Goal: Information Seeking & Learning: Understand process/instructions

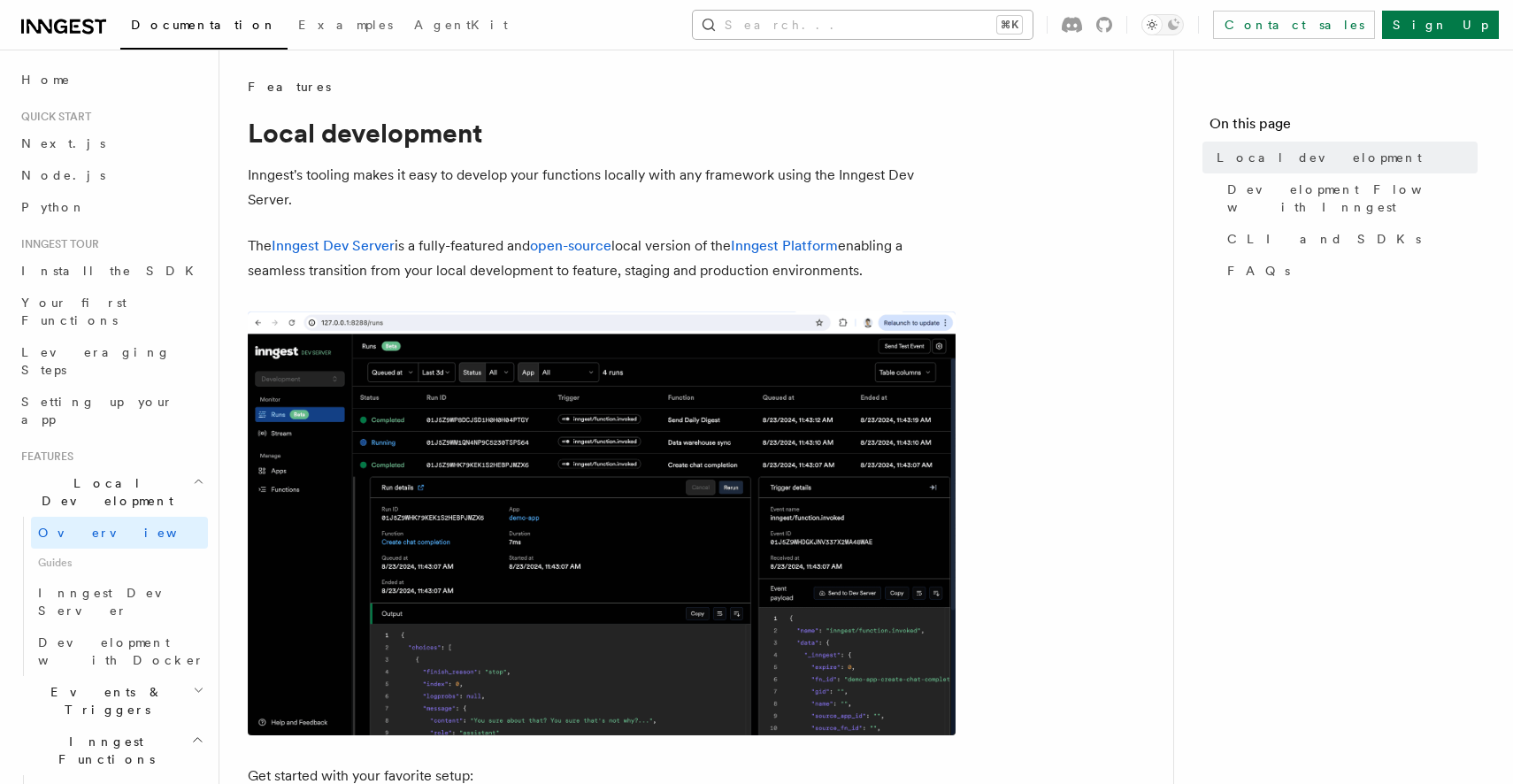
click at [894, 31] on button "Search... ⌘K" at bounding box center [862, 25] width 339 height 29
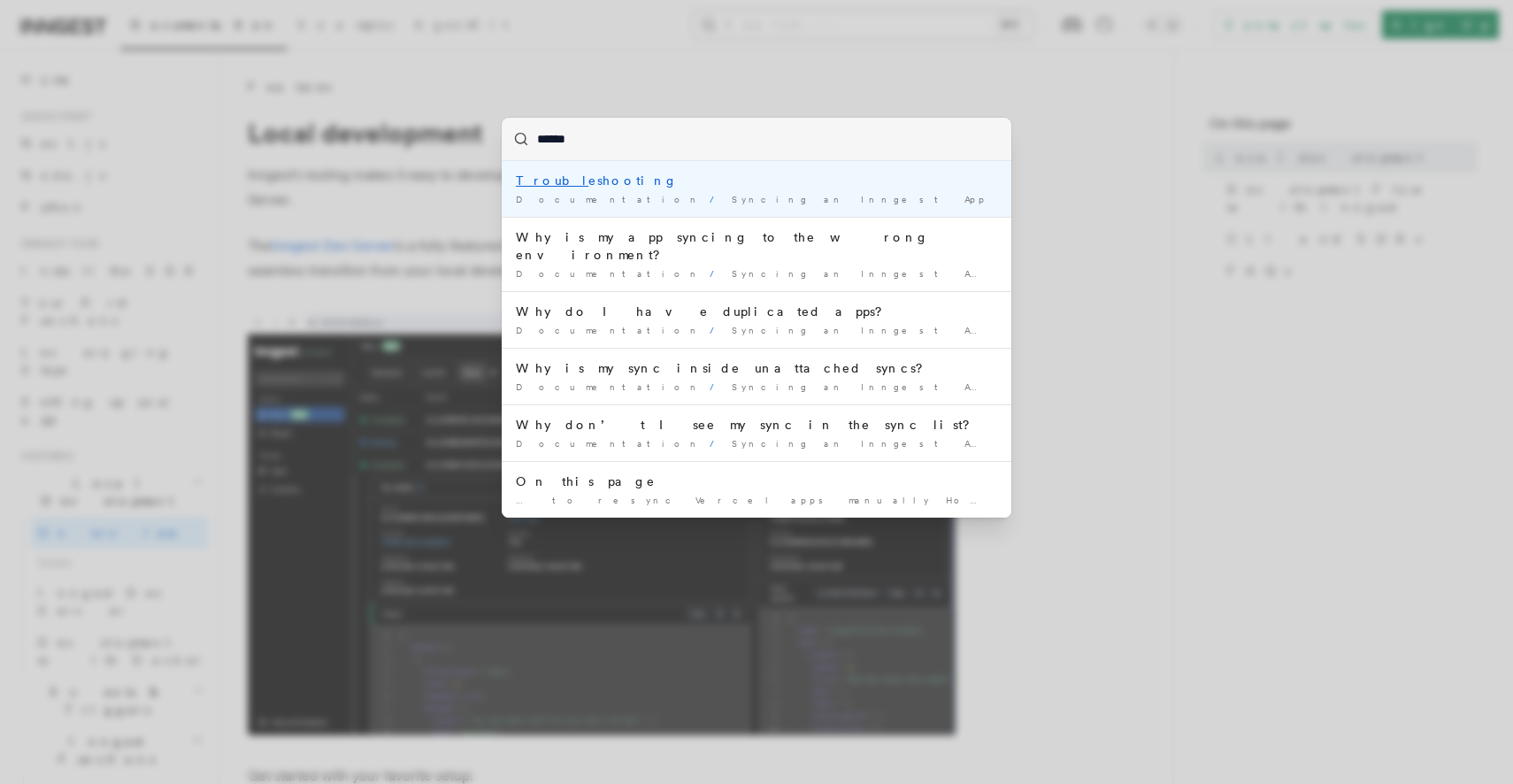
type input "*******"
click at [802, 198] on div "Documentation / Syncing an Inngest App /" at bounding box center [756, 199] width 482 height 13
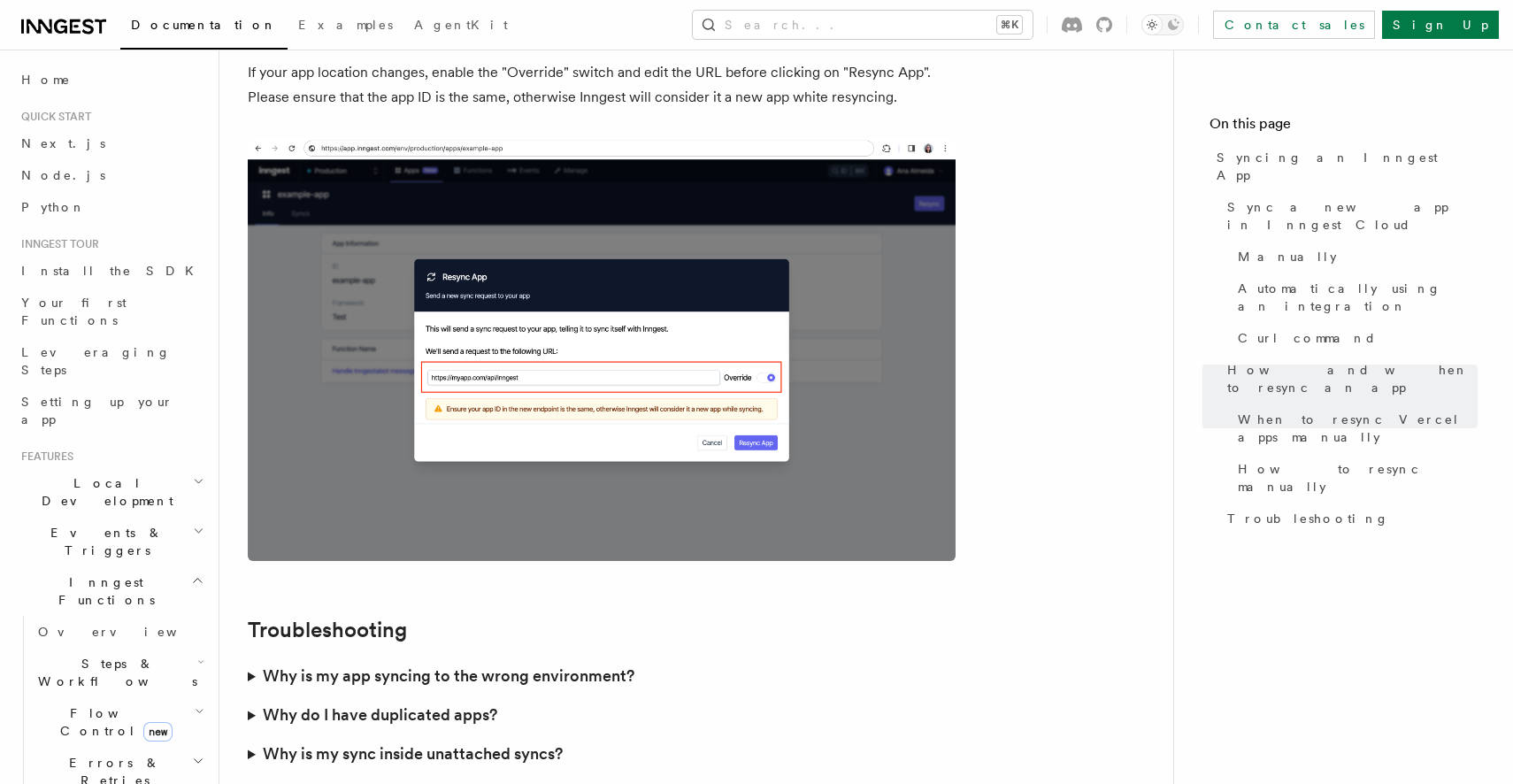
scroll to position [5091, 0]
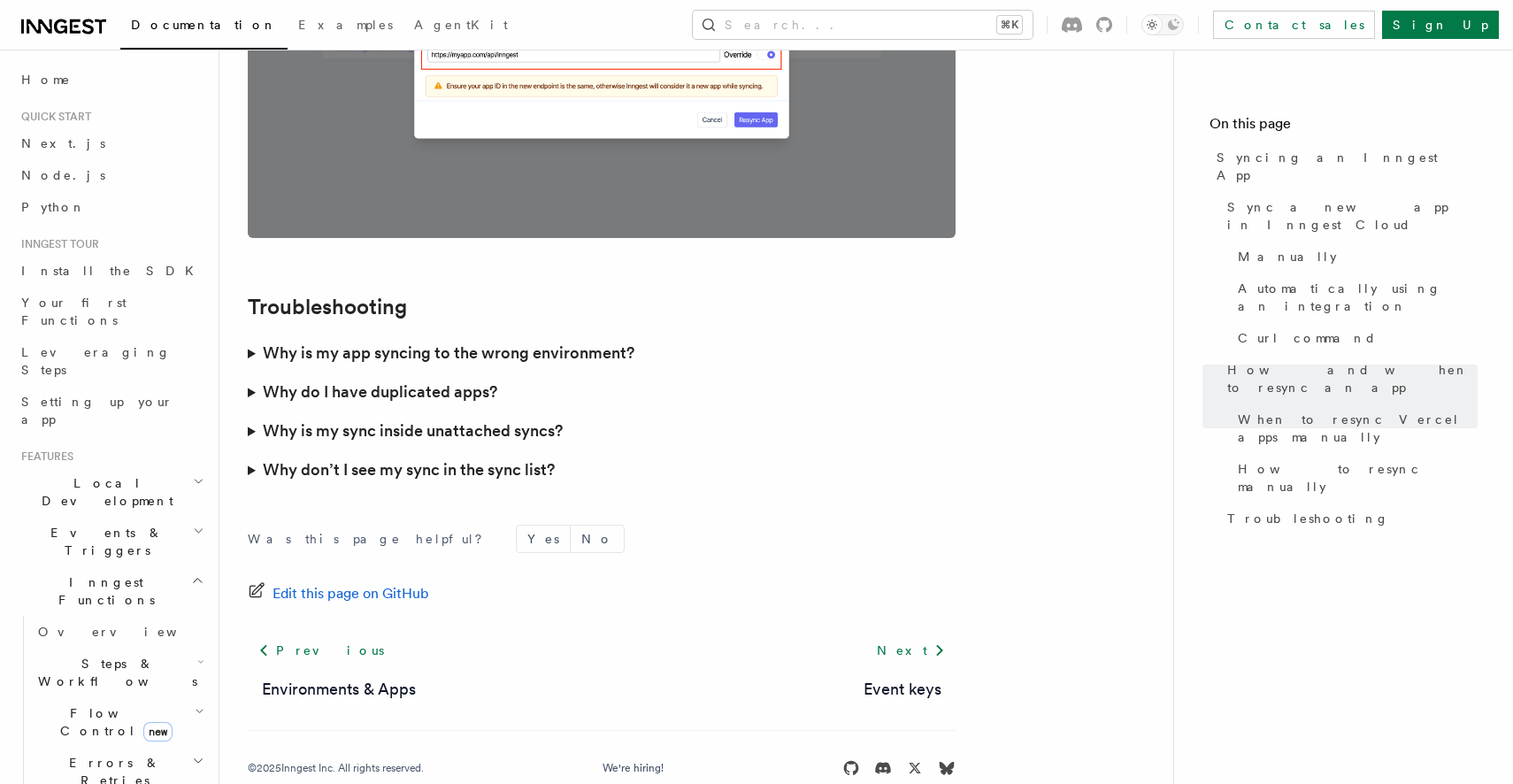
click at [406, 457] on h3 "Why don’t I see my sync in the sync list?" at bounding box center [409, 470] width 292 height 25
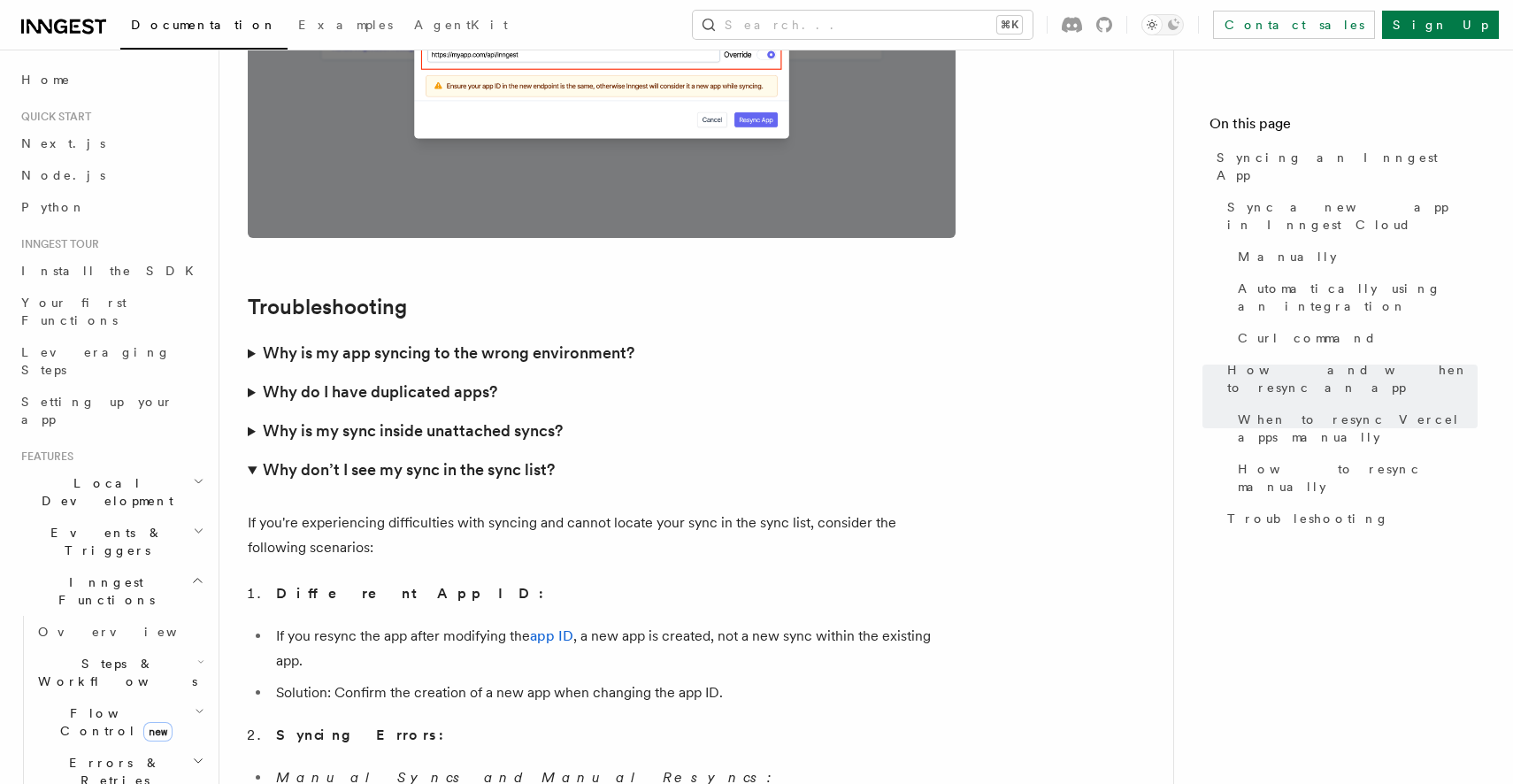
click at [399, 379] on h3 "Why do I have duplicated apps?" at bounding box center [380, 392] width 235 height 25
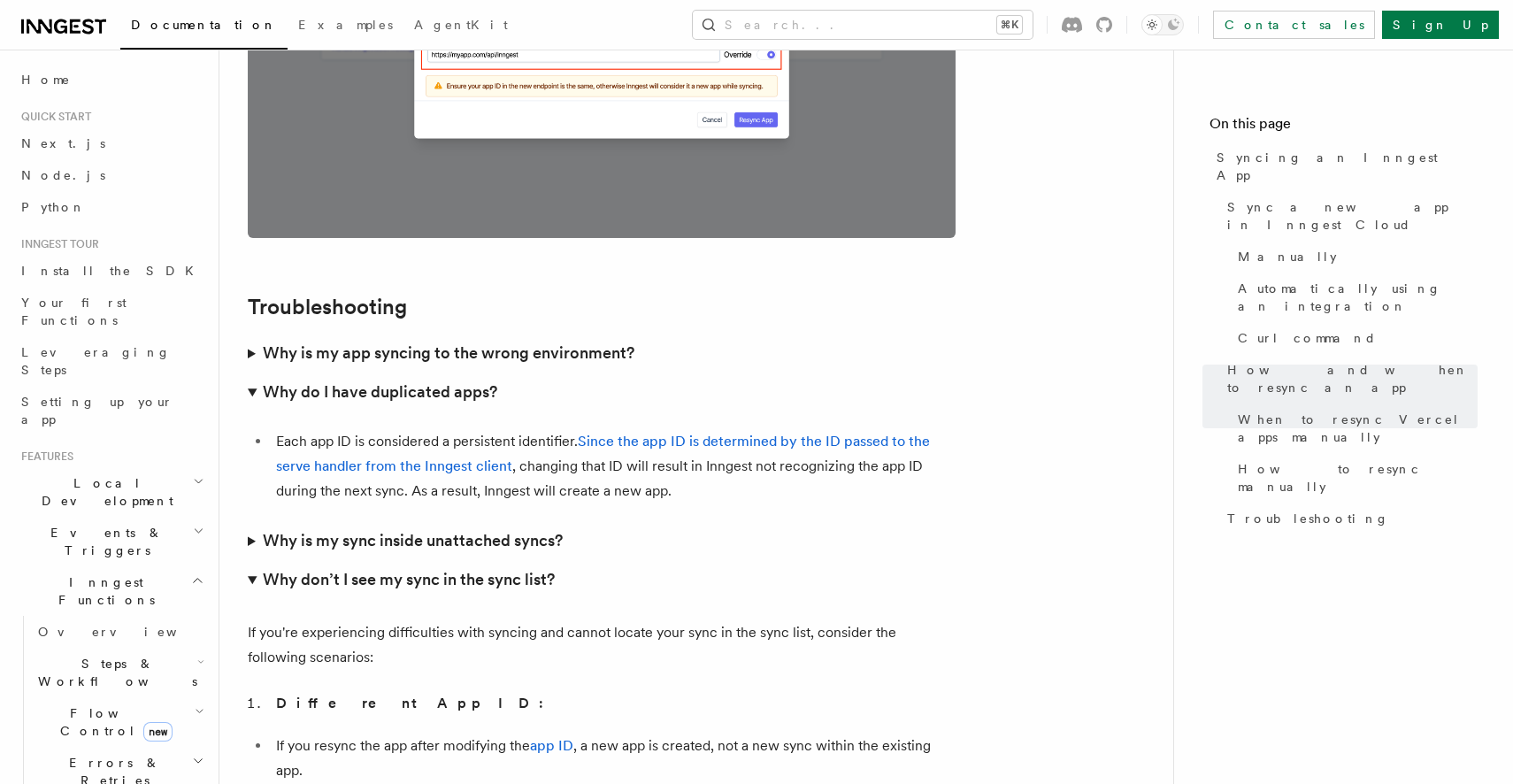
click at [413, 340] on h3 "Why is my app syncing to the wrong environment?" at bounding box center [449, 353] width 372 height 25
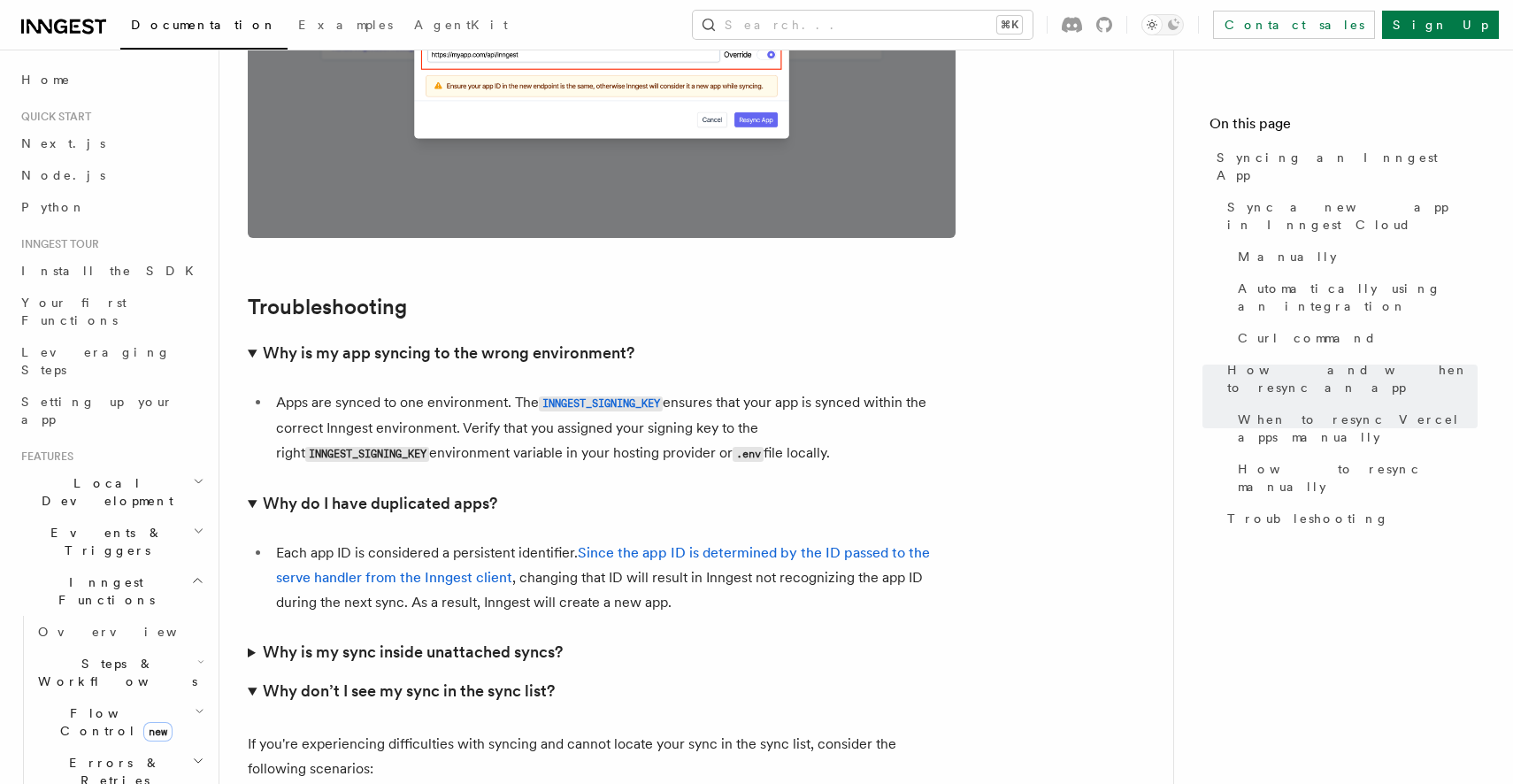
click at [413, 340] on h3 "Why is my app syncing to the wrong environment?" at bounding box center [449, 353] width 372 height 25
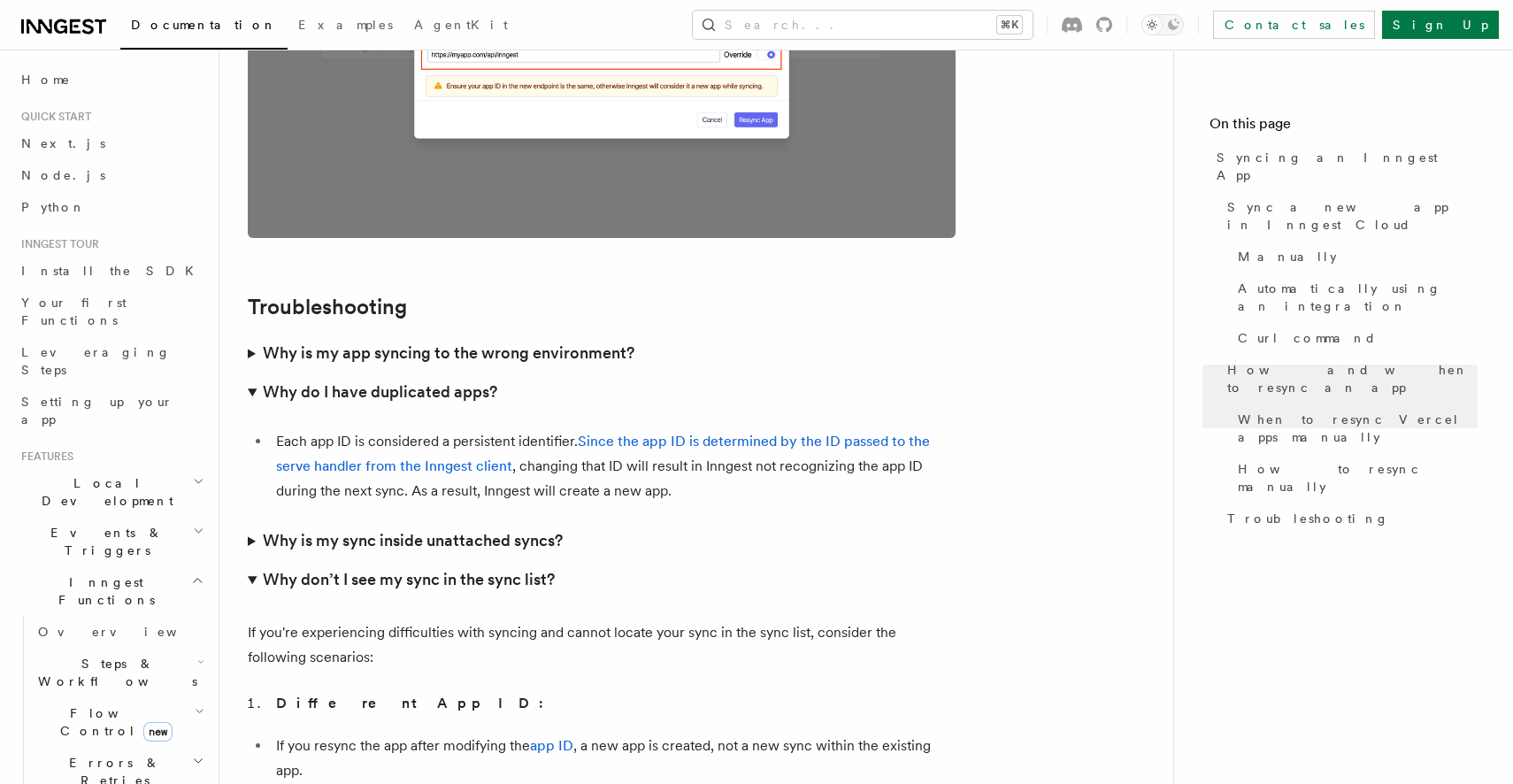
click at [413, 340] on h3 "Why is my app syncing to the wrong environment?" at bounding box center [449, 353] width 372 height 25
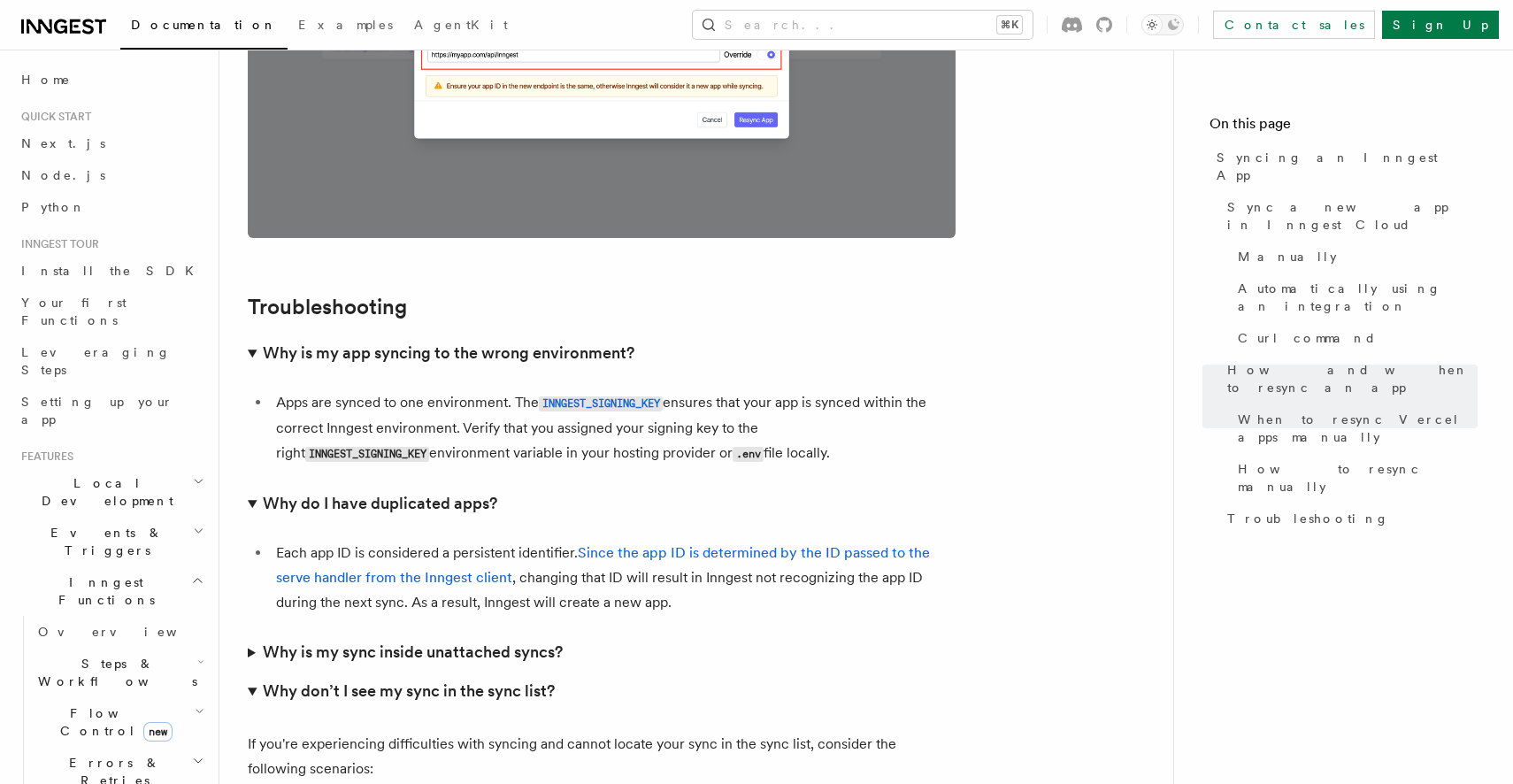
click at [483, 340] on h3 "Why is my app syncing to the wrong environment?" at bounding box center [449, 353] width 372 height 25
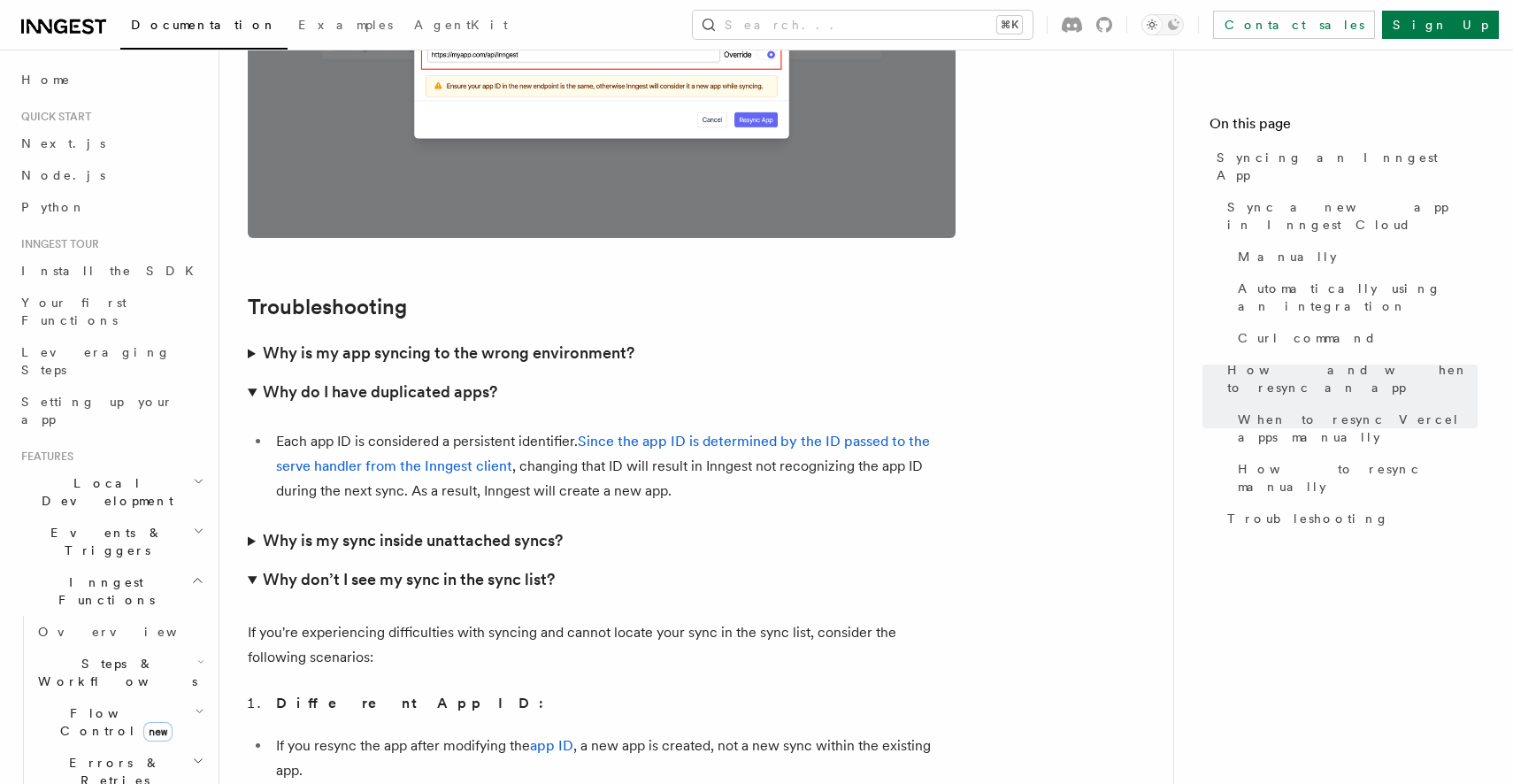
click at [448, 379] on h3 "Why do I have duplicated apps?" at bounding box center [380, 392] width 235 height 25
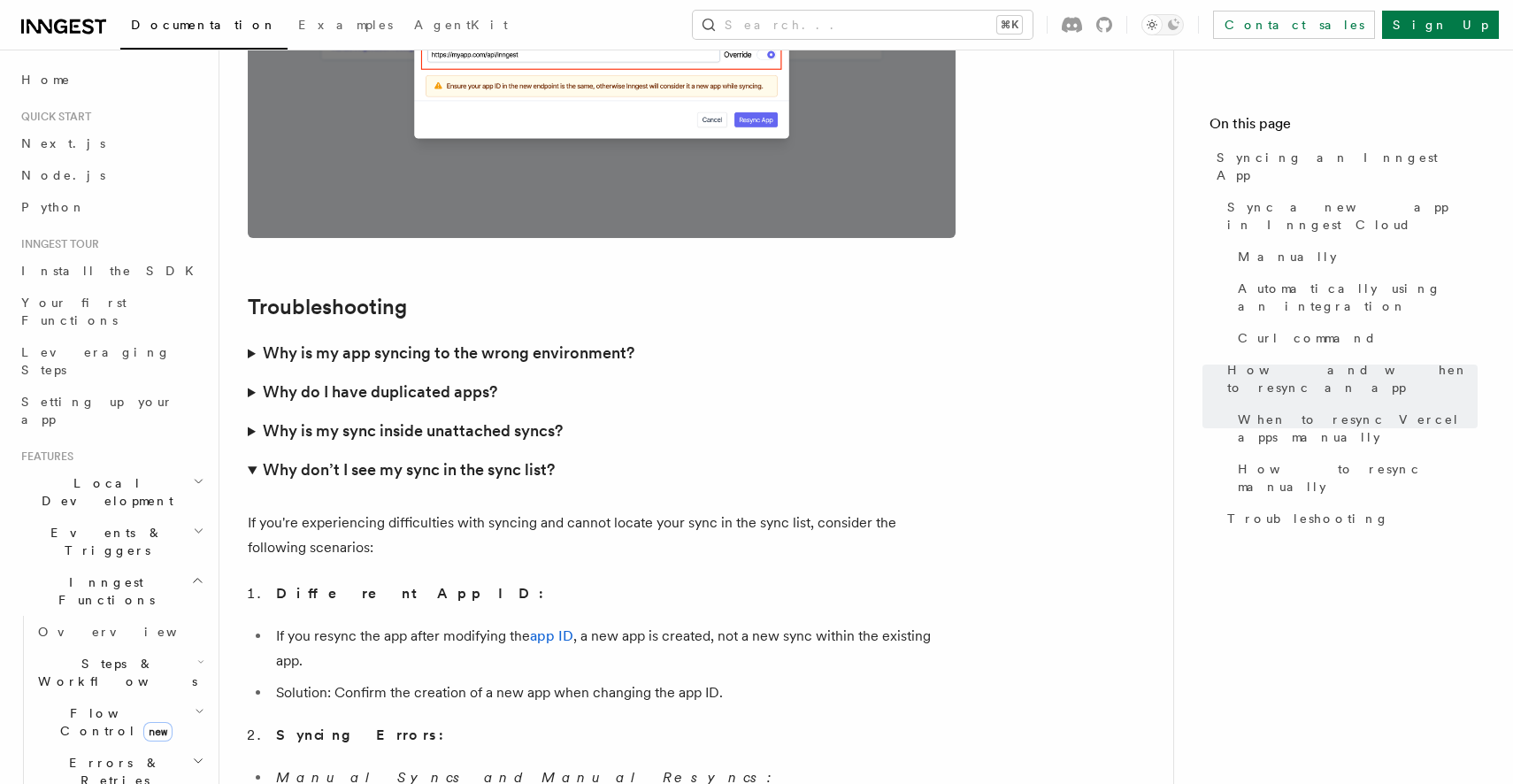
click at [442, 450] on summary "Why don’t I see my sync in the sync list?" at bounding box center [602, 469] width 708 height 38
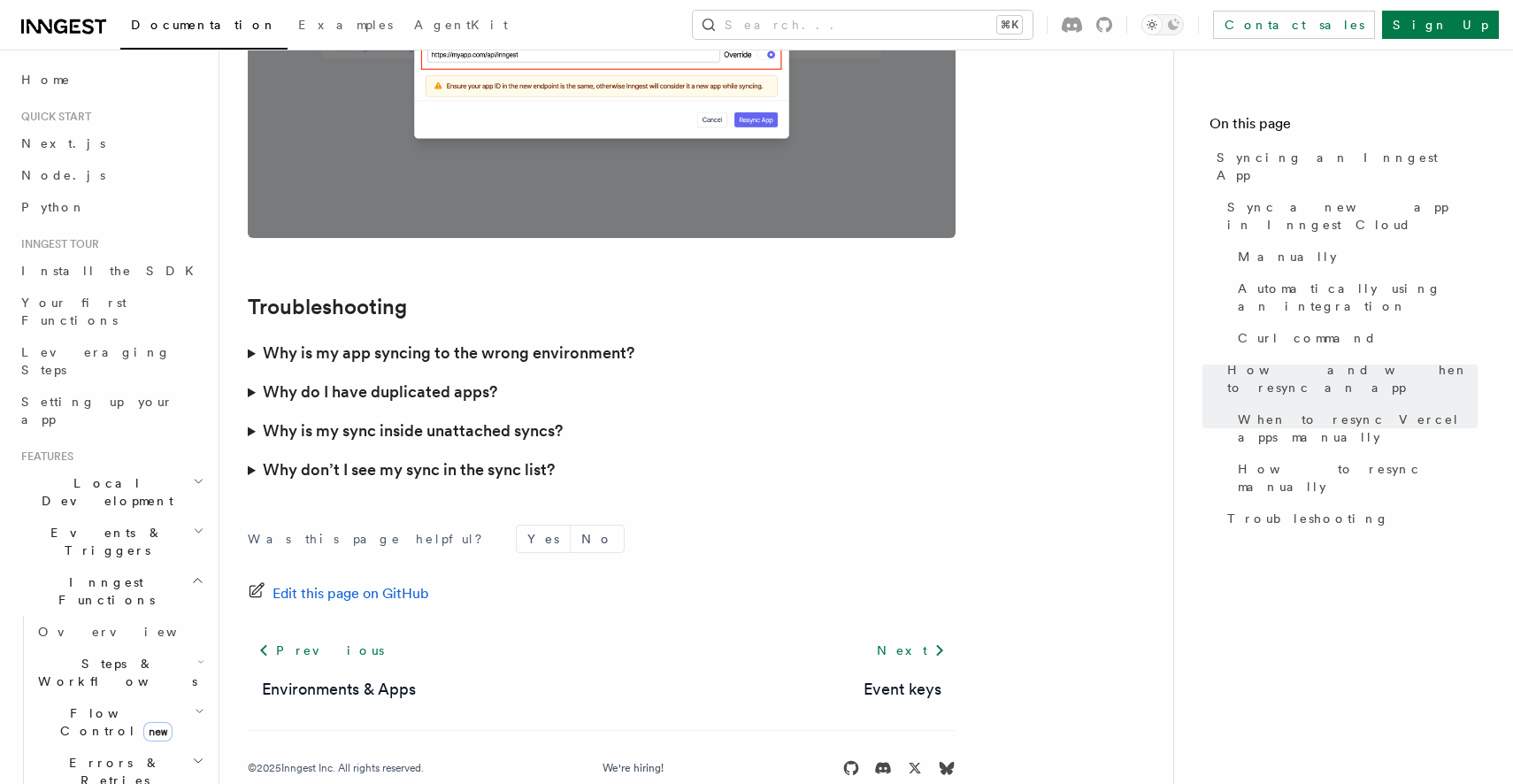
click at [442, 457] on h3 "Why don’t I see my sync in the sync list?" at bounding box center [409, 470] width 292 height 25
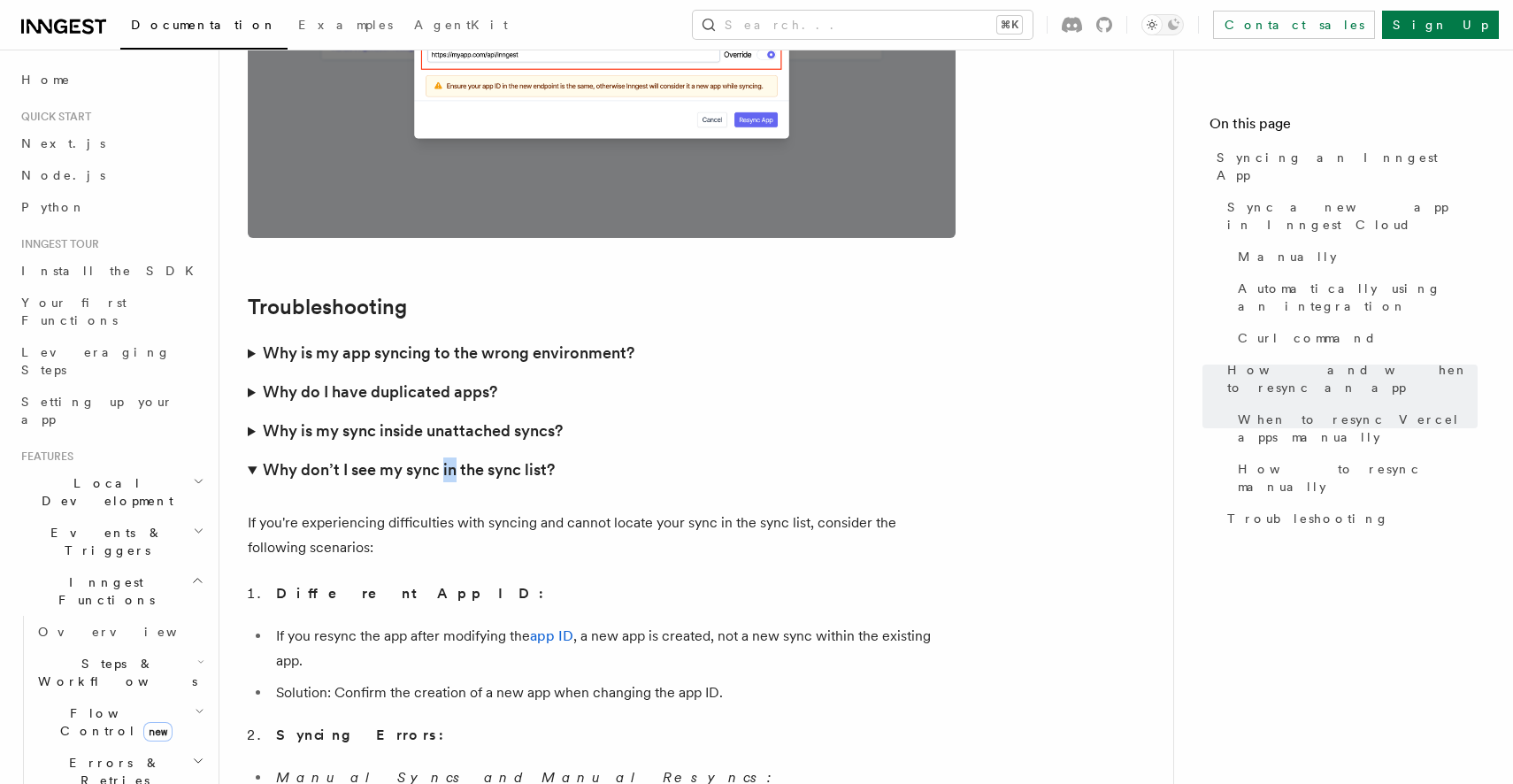
click at [442, 457] on h3 "Why don’t I see my sync in the sync list?" at bounding box center [409, 470] width 292 height 25
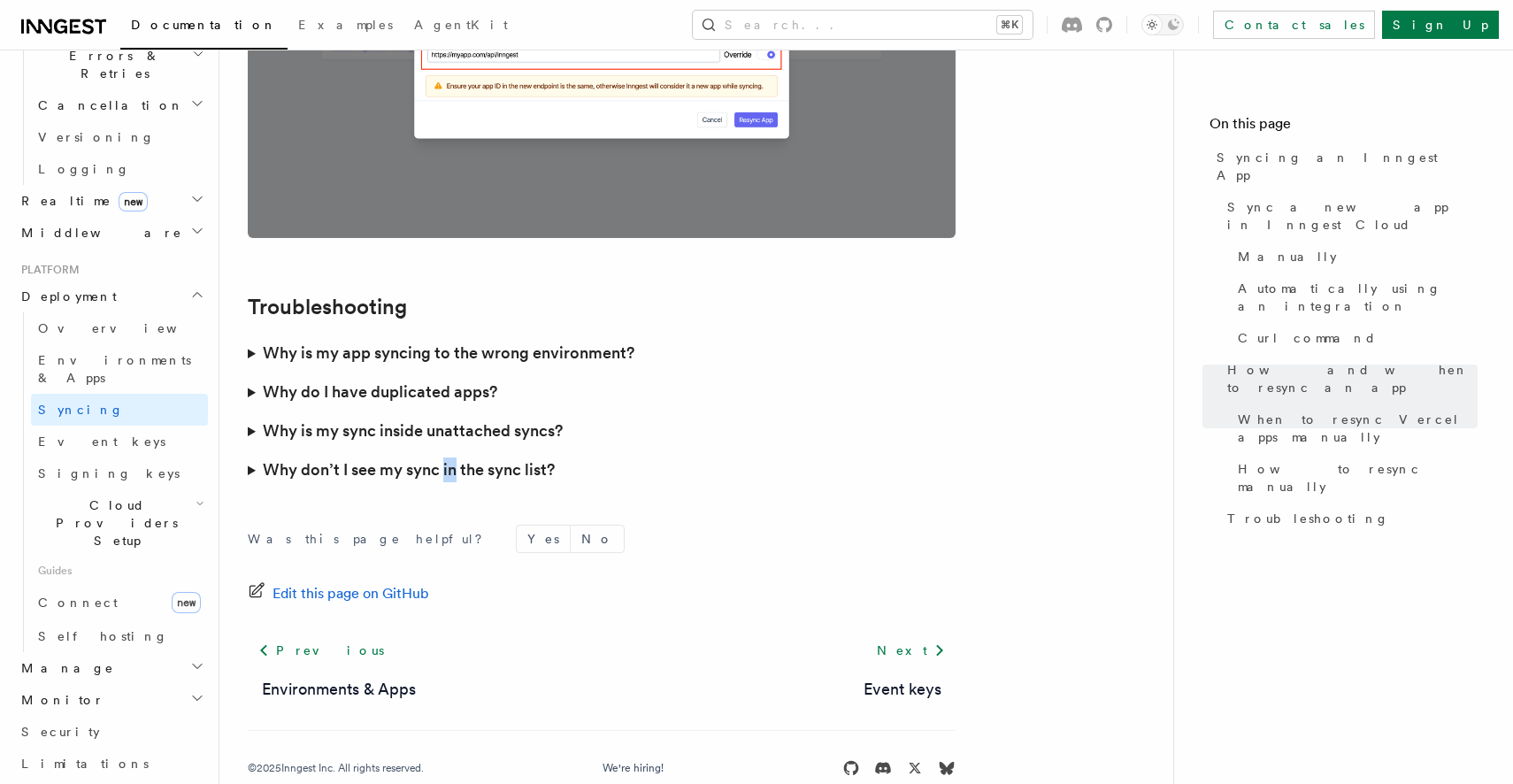
scroll to position [918, 0]
